Goal: Task Accomplishment & Management: Complete application form

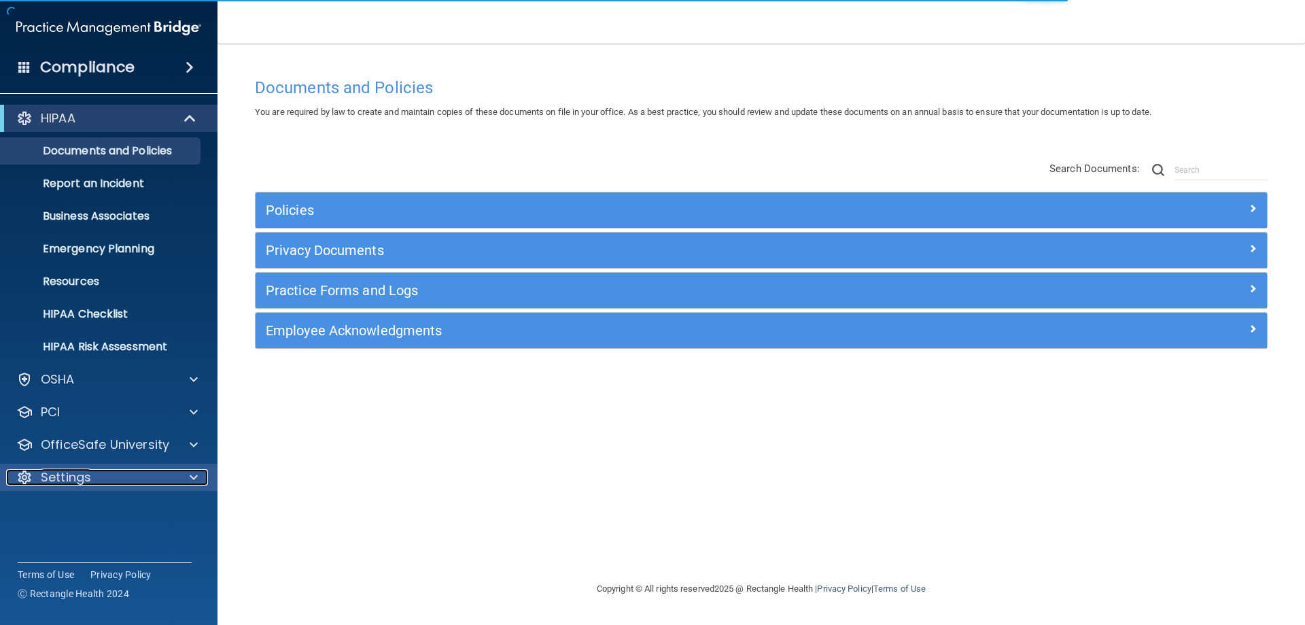
click at [58, 479] on p "Settings" at bounding box center [66, 477] width 50 height 16
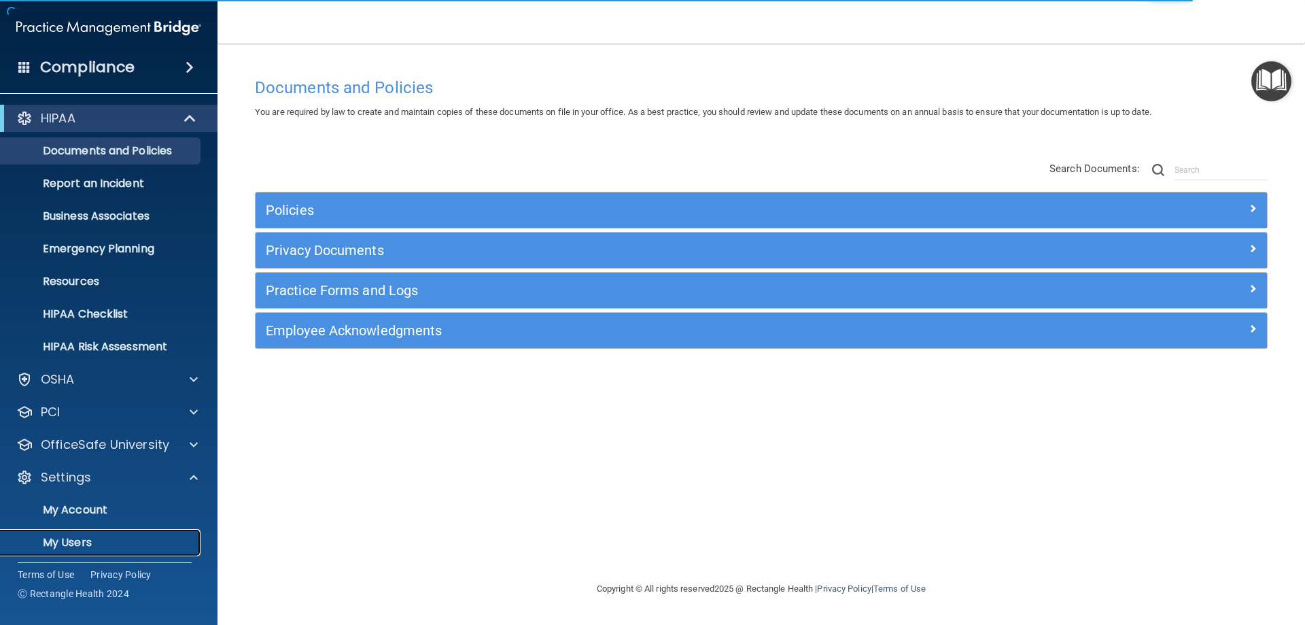
click at [76, 544] on p "My Users" at bounding box center [102, 543] width 186 height 14
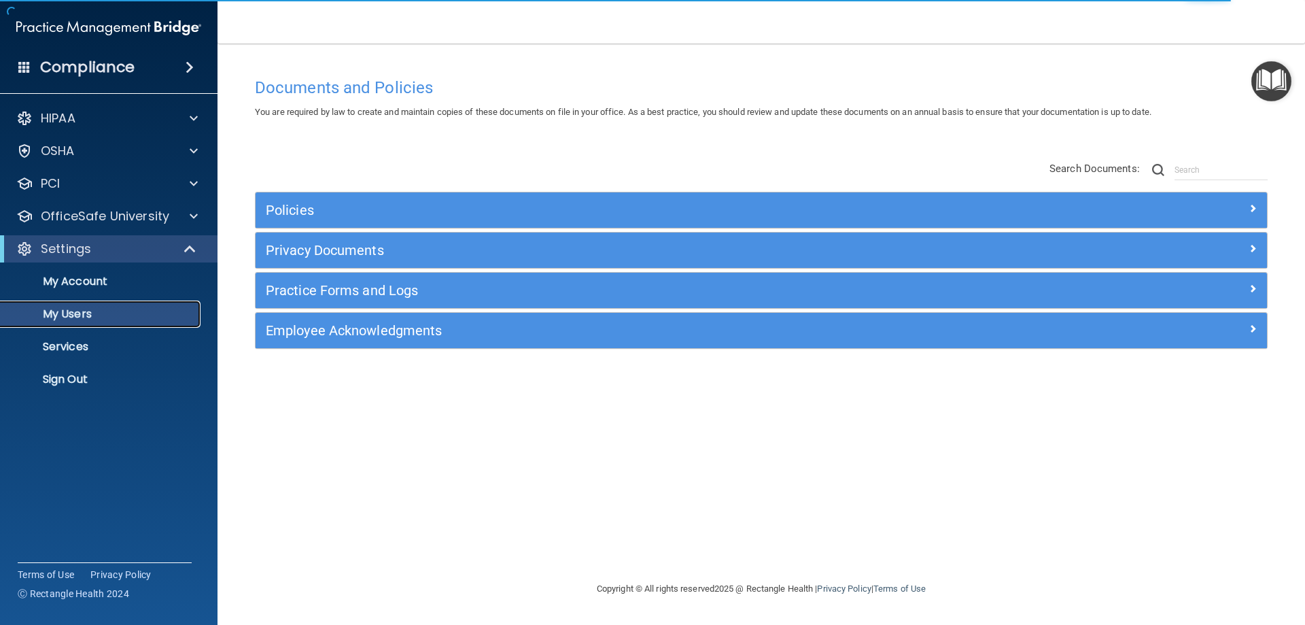
select select "20"
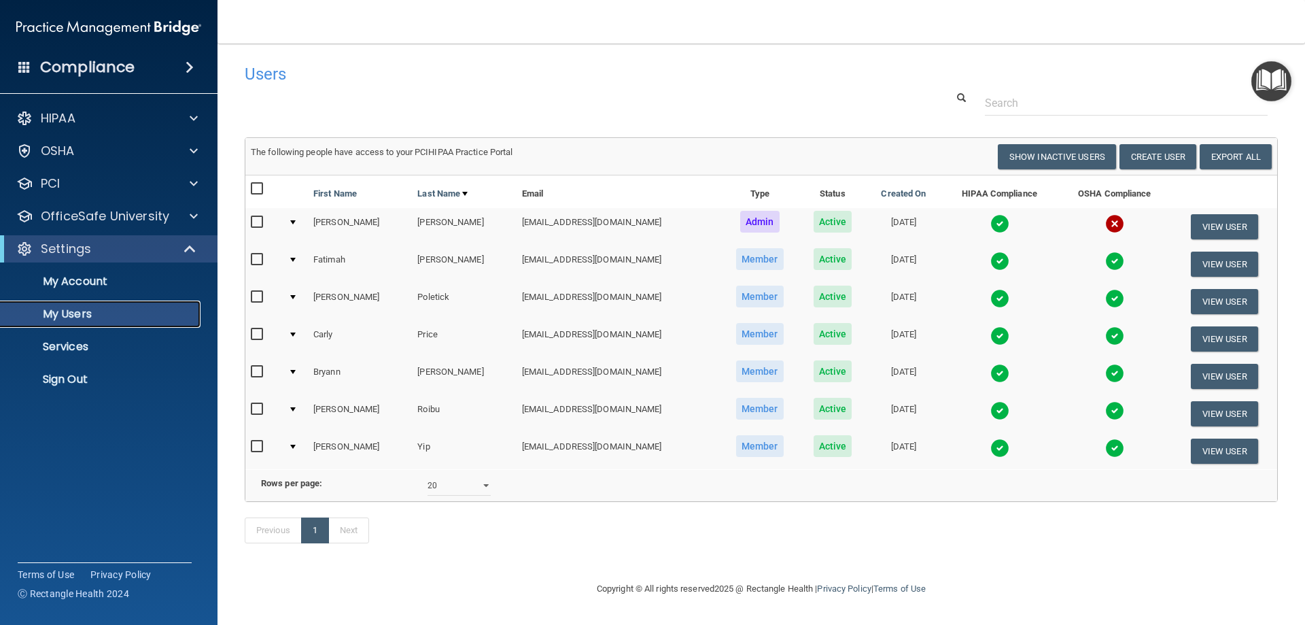
scroll to position [14, 0]
click at [1176, 144] on button "Create User" at bounding box center [1158, 156] width 77 height 25
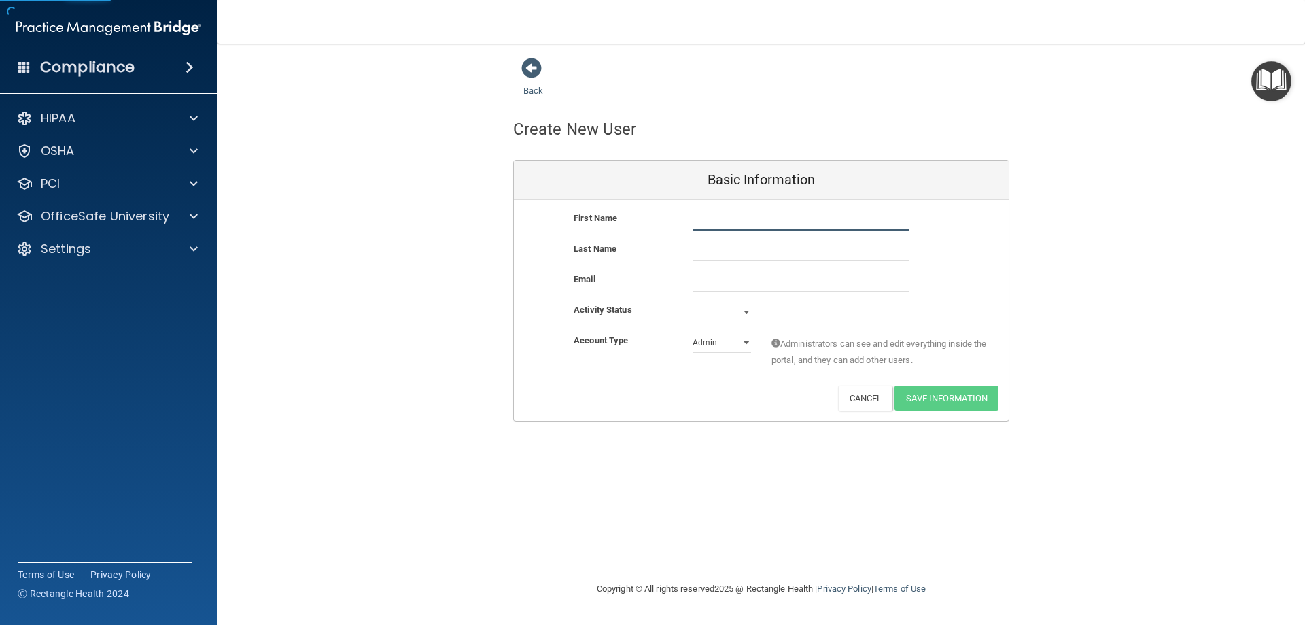
click at [718, 222] on input "text" at bounding box center [801, 220] width 217 height 20
type input "[PERSON_NAME]"
paste input "[EMAIL_ADDRESS][DOMAIN_NAME]"
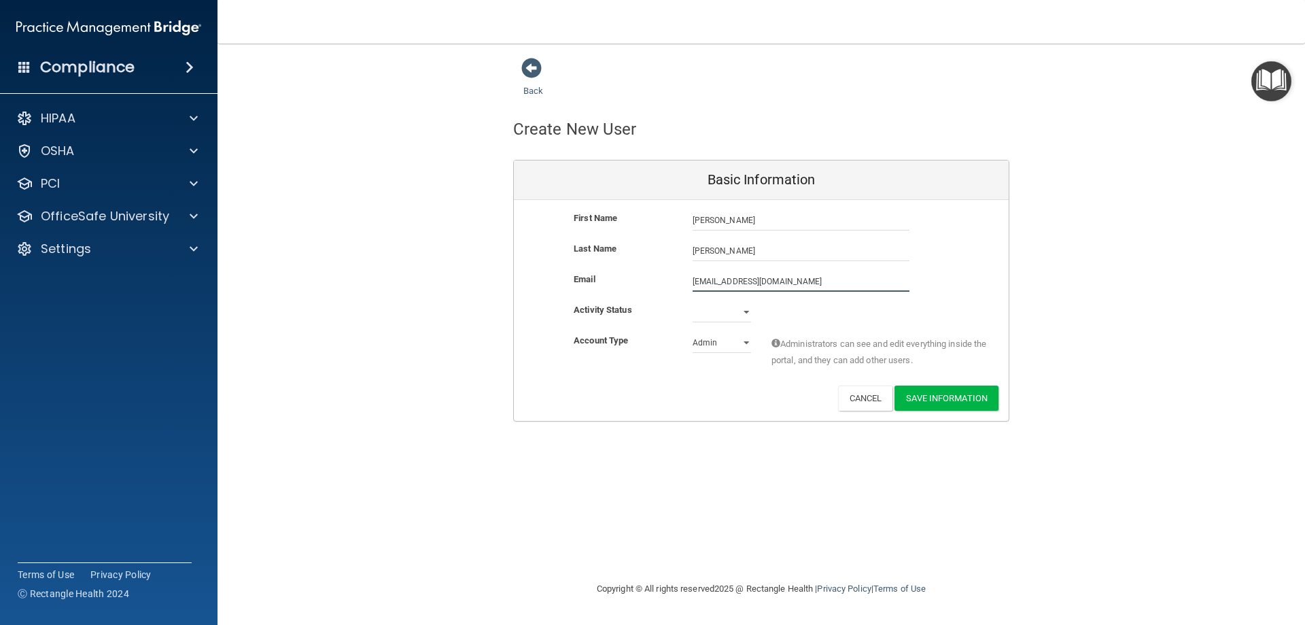
type input "[EMAIL_ADDRESS][DOMAIN_NAME]"
click at [708, 315] on select "Active Inactive" at bounding box center [722, 312] width 58 height 20
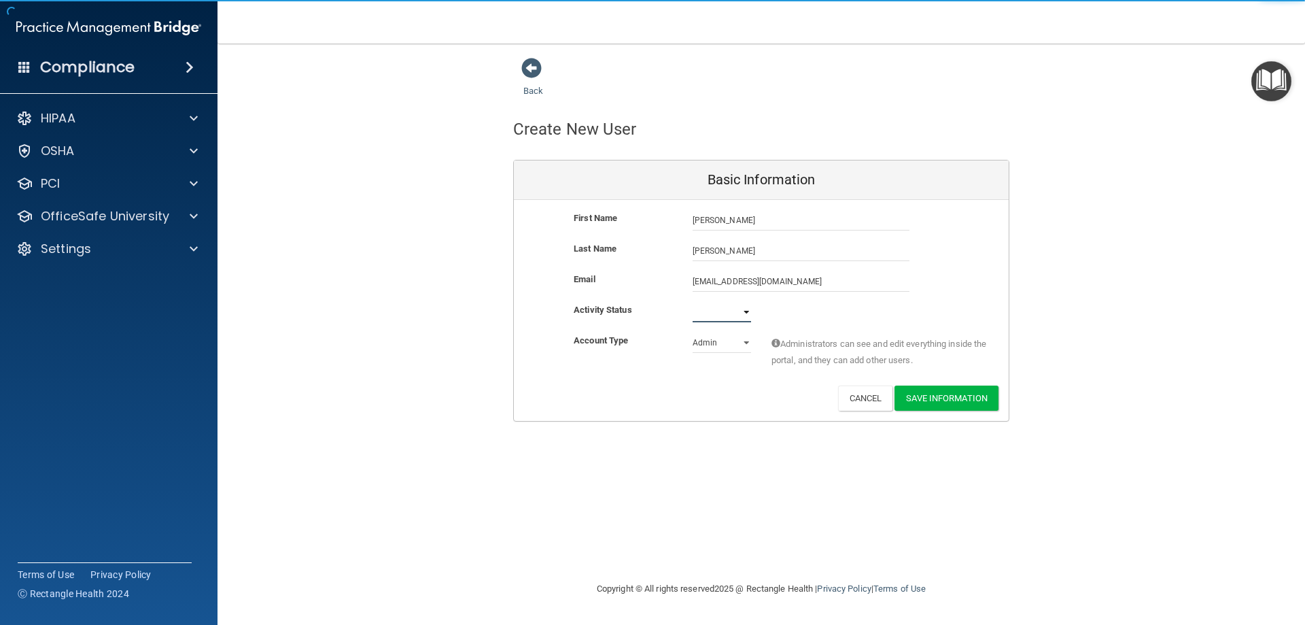
select select "active"
click at [693, 302] on select "Active Inactive" at bounding box center [722, 312] width 58 height 20
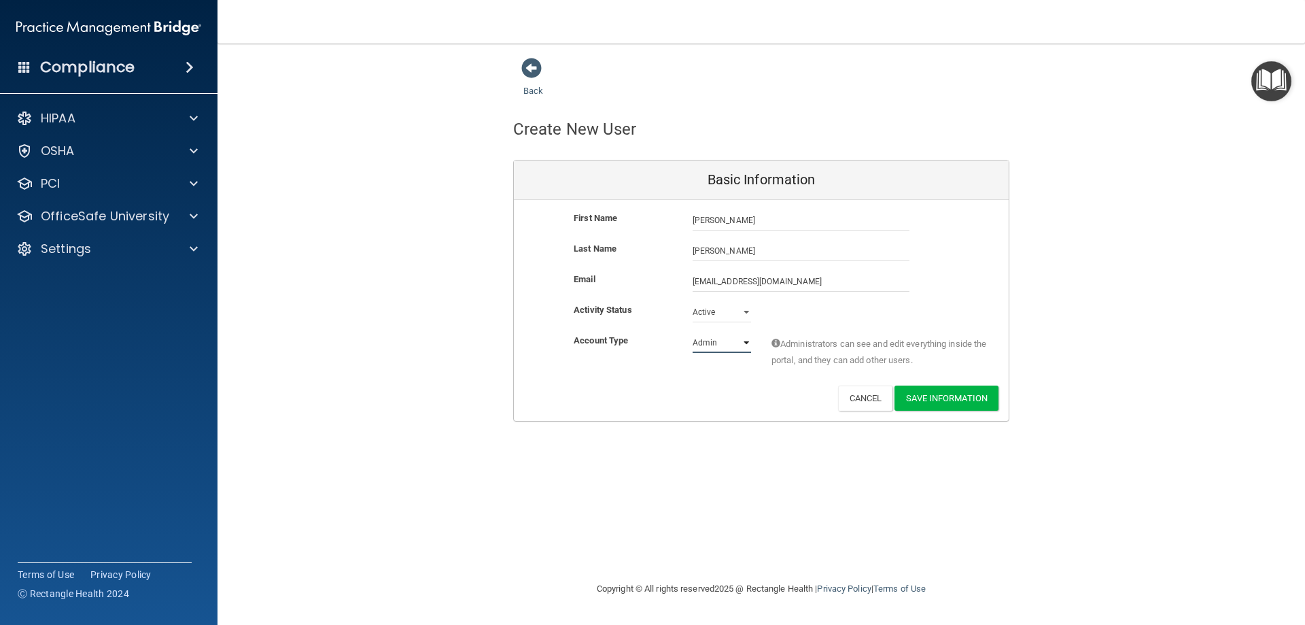
click at [706, 347] on select "Admin Member" at bounding box center [722, 342] width 58 height 20
select select "practice_member"
click at [693, 332] on select "Admin Member" at bounding box center [722, 342] width 58 height 20
click at [928, 401] on button "Save Information" at bounding box center [947, 398] width 104 height 25
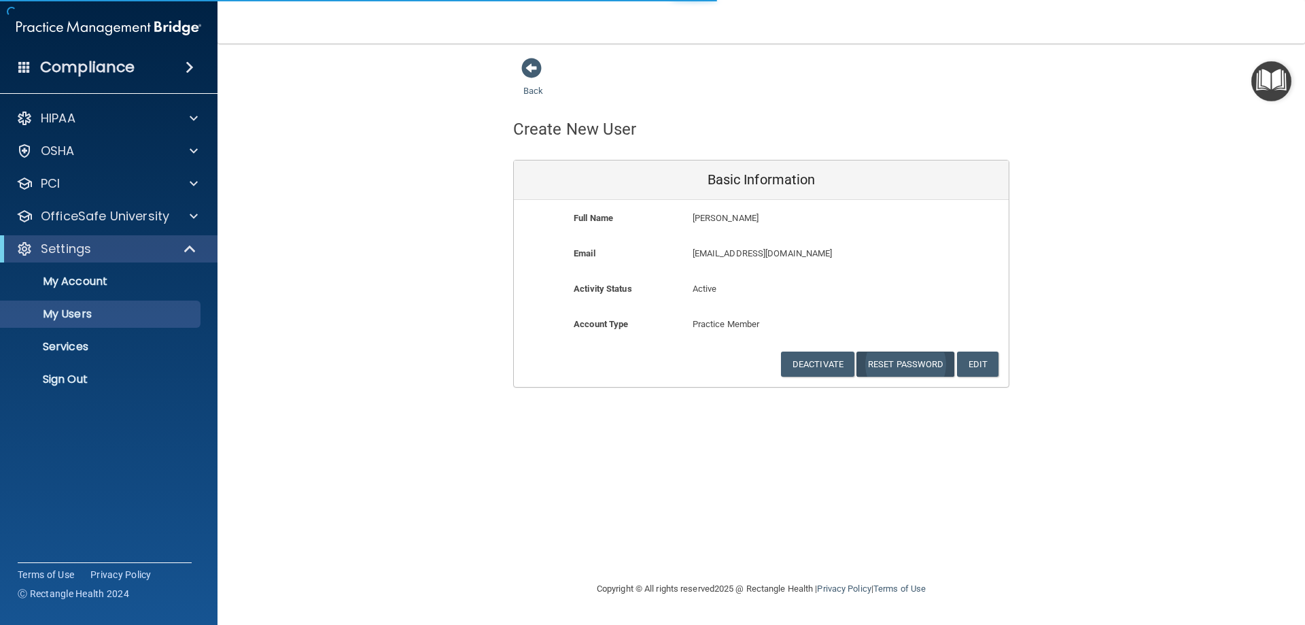
select select "20"
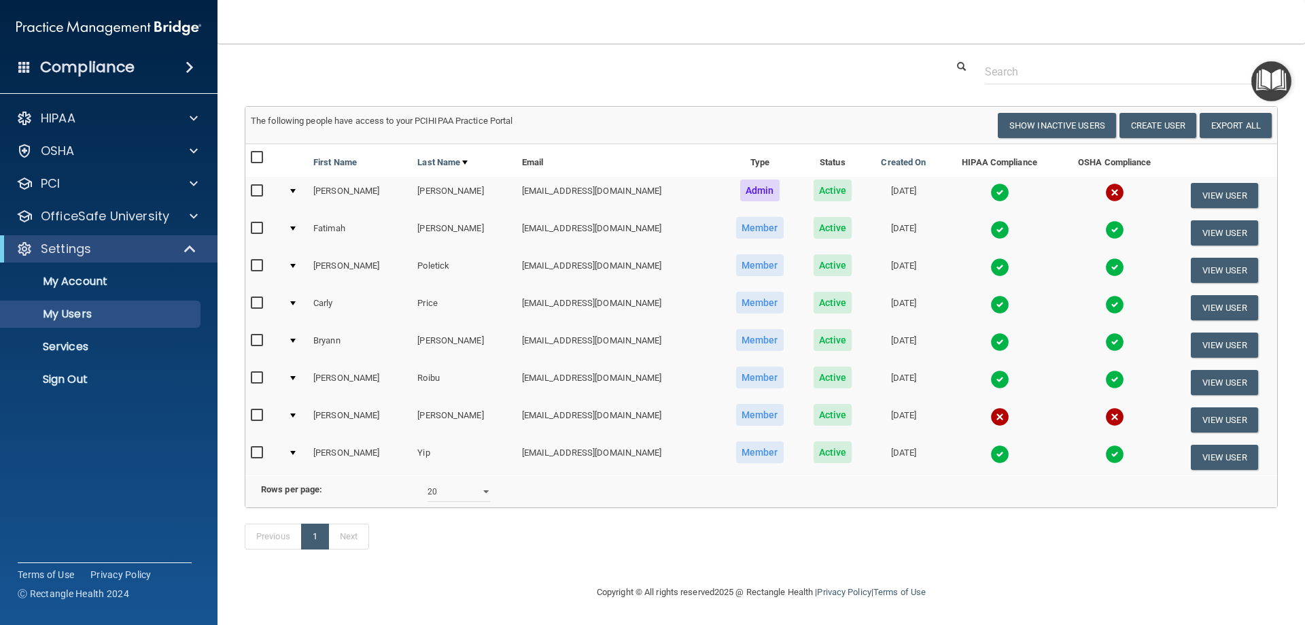
scroll to position [104, 0]
